Goal: Task Accomplishment & Management: Manage account settings

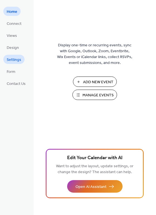
click at [16, 59] on span "Settings" at bounding box center [14, 60] width 15 height 6
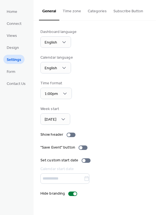
click at [94, 15] on button "Categories" at bounding box center [98, 10] width 26 height 20
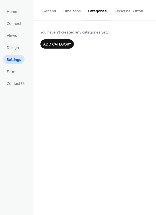
click at [118, 14] on button "Subscribe Button" at bounding box center [128, 10] width 37 height 20
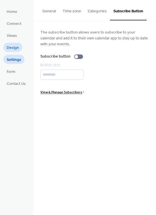
click at [17, 47] on span "Design" at bounding box center [13, 48] width 12 height 6
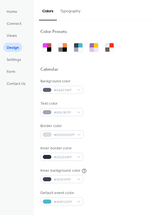
click at [66, 15] on button "Typography" at bounding box center [70, 10] width 27 height 20
click at [65, 9] on button "Typography" at bounding box center [70, 10] width 27 height 20
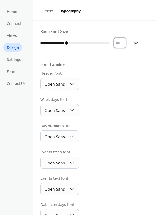
click at [126, 42] on input "**" at bounding box center [120, 43] width 13 height 10
type input "**"
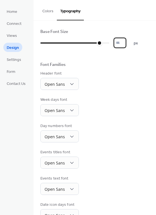
click at [126, 42] on input "**" at bounding box center [120, 43] width 13 height 10
click at [11, 35] on span "Views" at bounding box center [12, 36] width 10 height 6
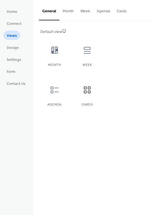
click at [121, 10] on button "Cards" at bounding box center [122, 10] width 17 height 20
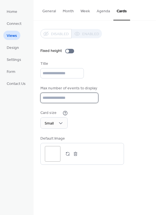
click at [93, 102] on input "**" at bounding box center [69, 98] width 58 height 10
click at [93, 102] on input "*" at bounding box center [69, 98] width 58 height 10
type input "*"
click at [93, 102] on input "*" at bounding box center [69, 98] width 58 height 10
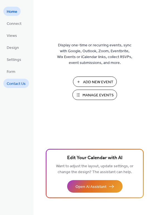
click at [19, 81] on span "Contact Us" at bounding box center [16, 84] width 19 height 6
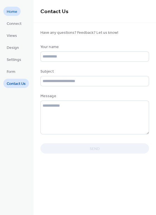
click at [18, 13] on link "Home" at bounding box center [11, 11] width 17 height 9
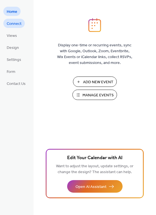
click at [15, 25] on span "Connect" at bounding box center [14, 24] width 15 height 6
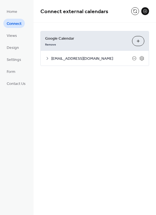
click at [15, 42] on ul "Home Connect Views Design Settings Form Contact Us" at bounding box center [16, 47] width 26 height 81
click at [12, 37] on span "Views" at bounding box center [12, 36] width 10 height 6
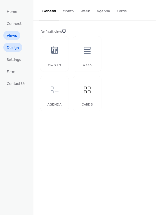
click at [12, 47] on span "Design" at bounding box center [13, 48] width 12 height 6
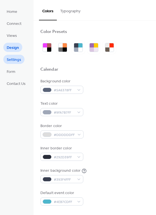
click at [12, 59] on span "Settings" at bounding box center [14, 60] width 15 height 6
